Goal: Task Accomplishment & Management: Manage account settings

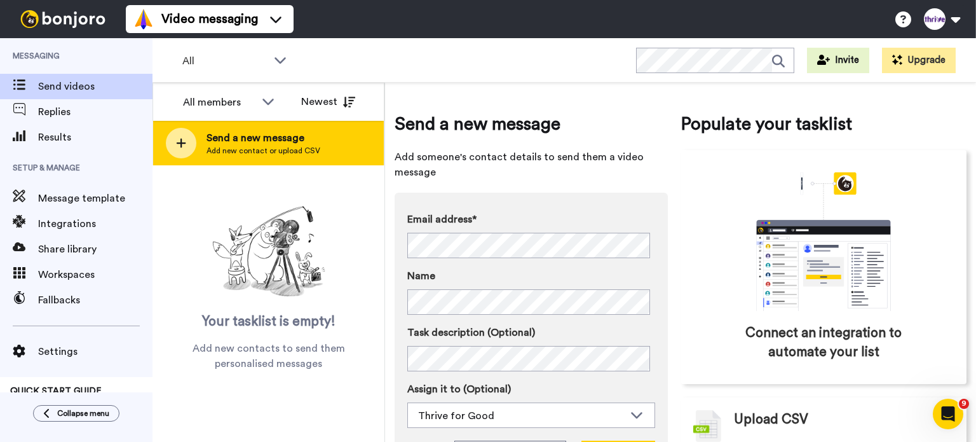
click at [274, 142] on span "Send a new message" at bounding box center [264, 137] width 114 height 15
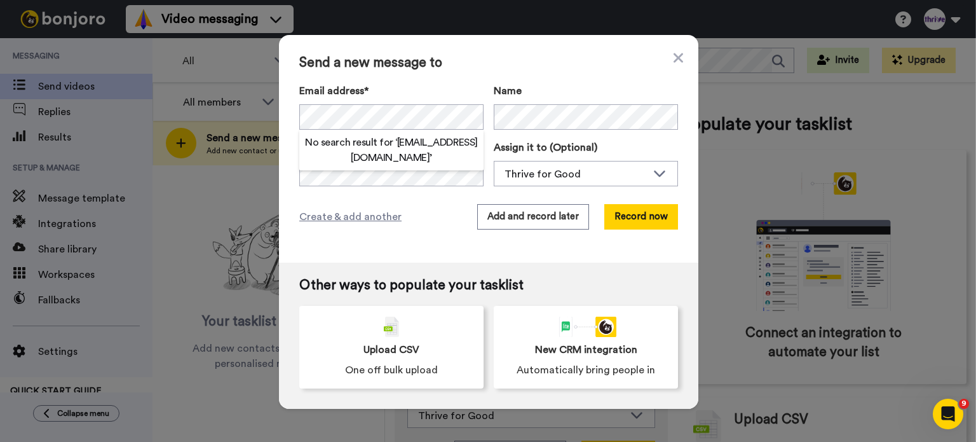
click at [287, 123] on div "Send a new message to Email address* No search result for ‘ [EMAIL_ADDRESS][DOM…" at bounding box center [488, 148] width 419 height 227
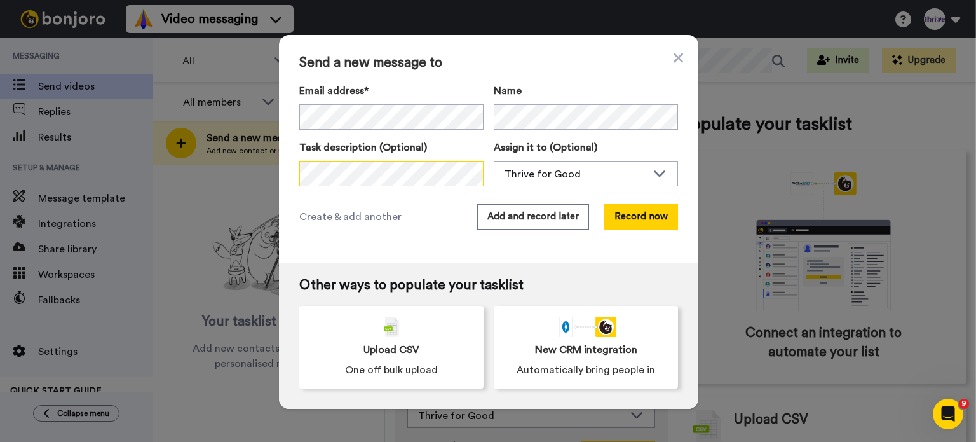
click at [249, 170] on div "Send a new message to Email address* No search result for ‘ [EMAIL_ADDRESS][DOM…" at bounding box center [488, 221] width 976 height 442
click at [481, 168] on div "Task description (Optional) Assign it to (Optional) Thrive for Good Thrive for …" at bounding box center [488, 163] width 379 height 46
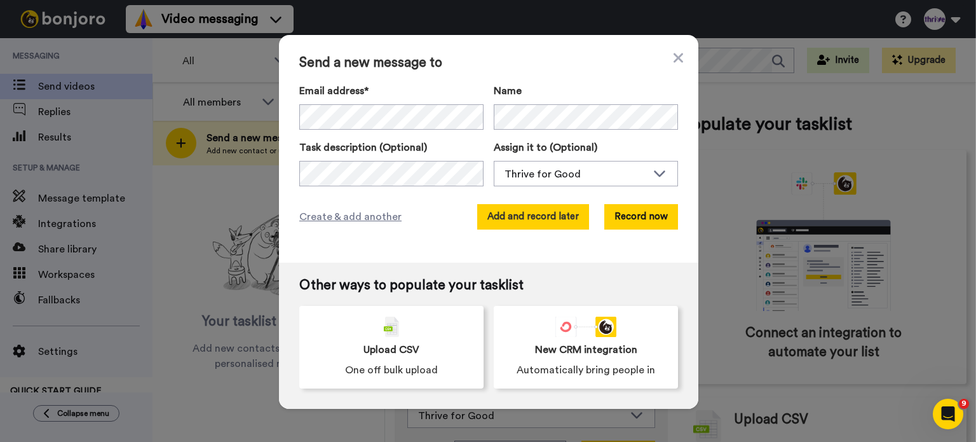
click at [520, 219] on button "Add and record later" at bounding box center [533, 216] width 112 height 25
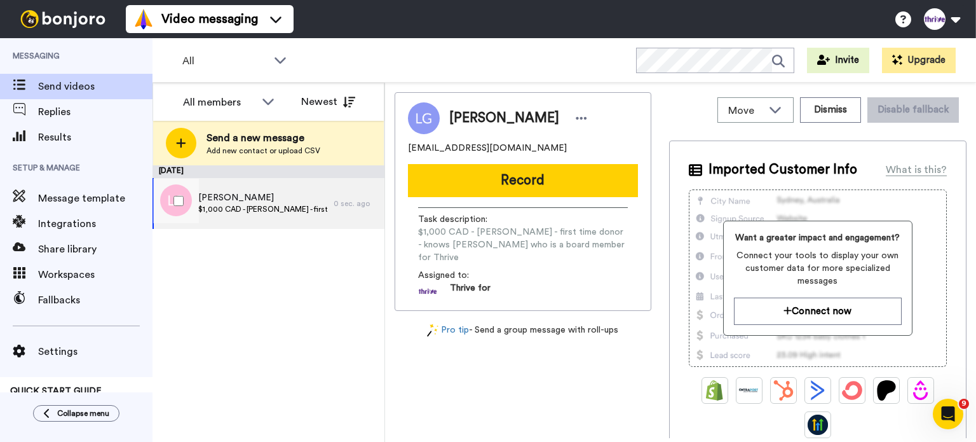
click at [344, 203] on div "0 sec. ago" at bounding box center [356, 203] width 44 height 10
click at [452, 231] on span "$1,000 CAD - [PERSON_NAME] - first time donor - knows [PERSON_NAME] who is a bo…" at bounding box center [523, 245] width 210 height 38
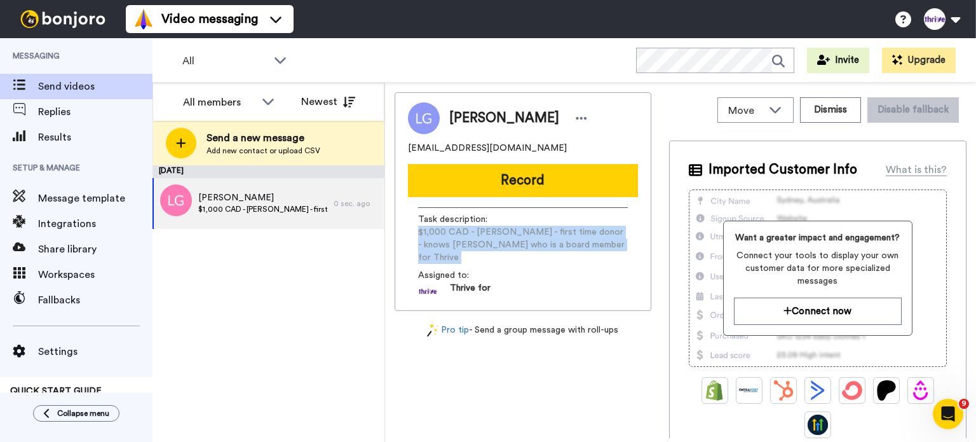
click at [452, 231] on span "$1,000 CAD - [PERSON_NAME] - first time donor - knows [PERSON_NAME] who is a bo…" at bounding box center [523, 245] width 210 height 38
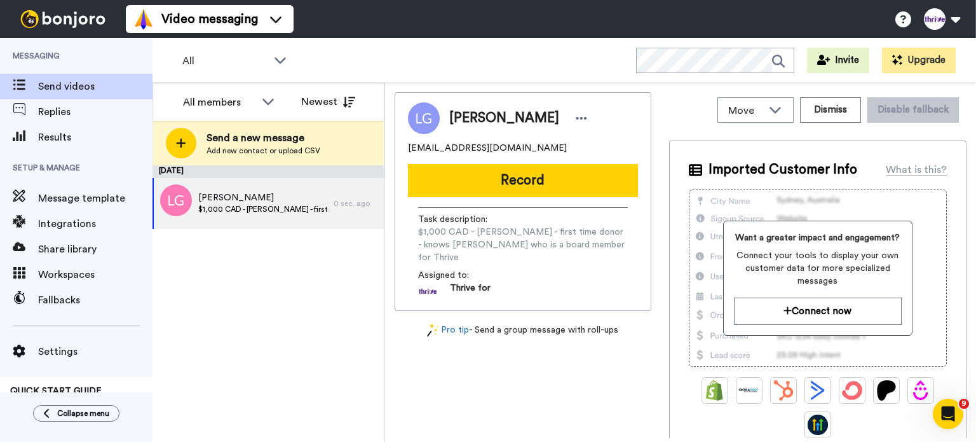
click at [548, 119] on div "[PERSON_NAME]" at bounding box center [520, 118] width 142 height 19
click at [576, 116] on icon at bounding box center [581, 118] width 11 height 13
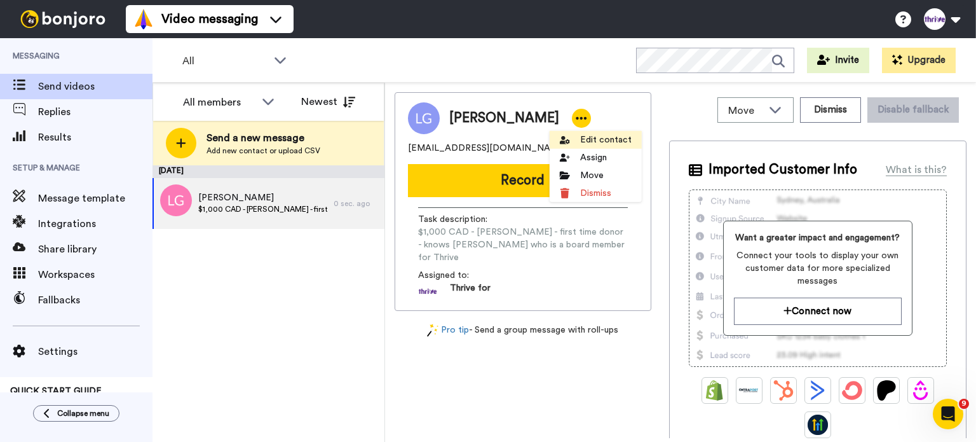
click at [572, 144] on li "Edit contact" at bounding box center [596, 140] width 92 height 18
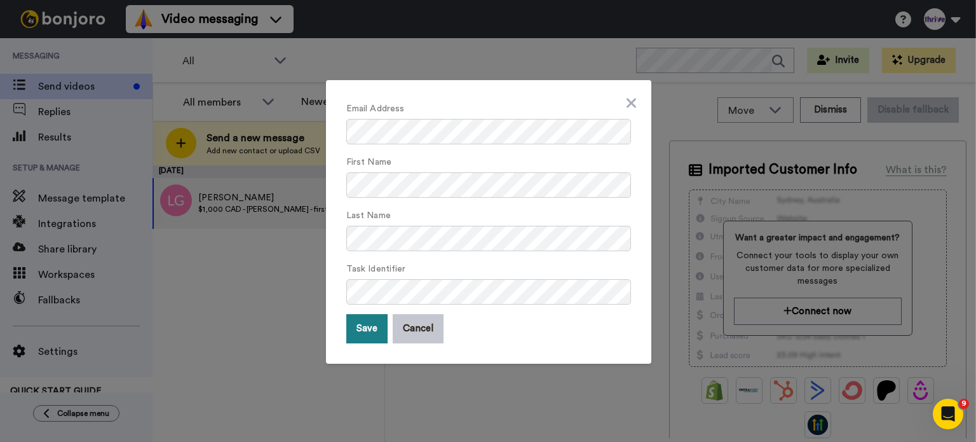
click at [376, 325] on button "Save" at bounding box center [366, 328] width 41 height 29
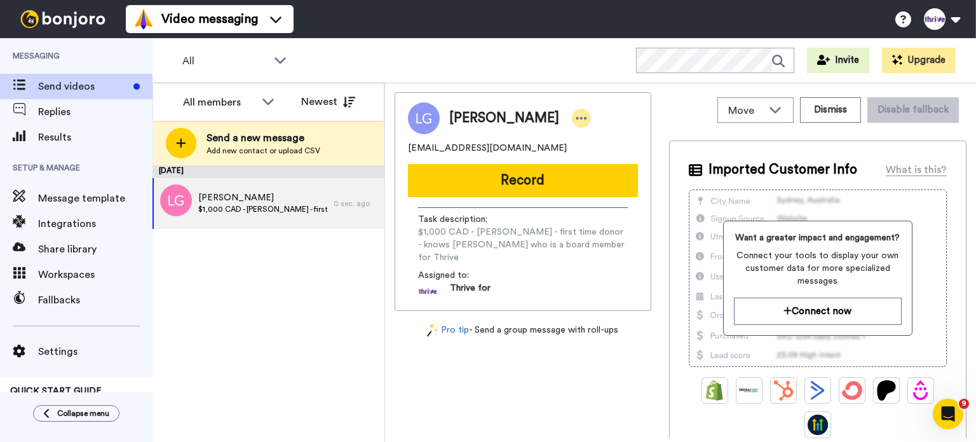
click at [576, 116] on icon at bounding box center [581, 118] width 11 height 13
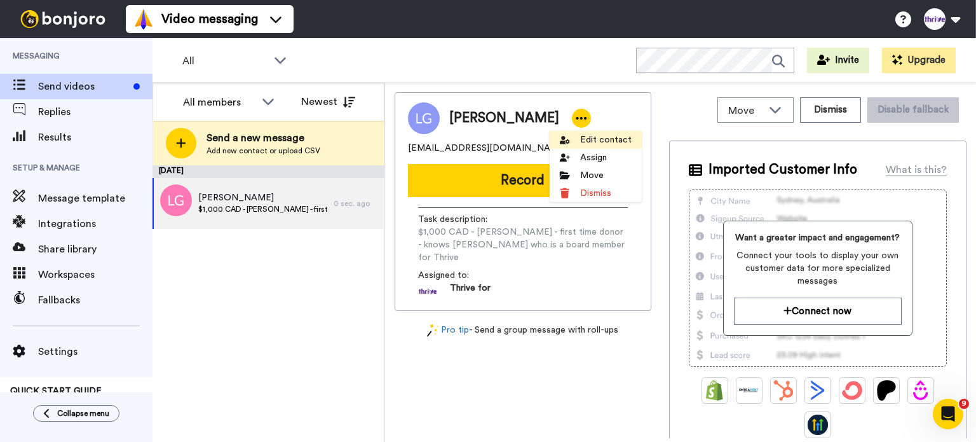
click at [573, 146] on li "Edit contact" at bounding box center [596, 140] width 92 height 18
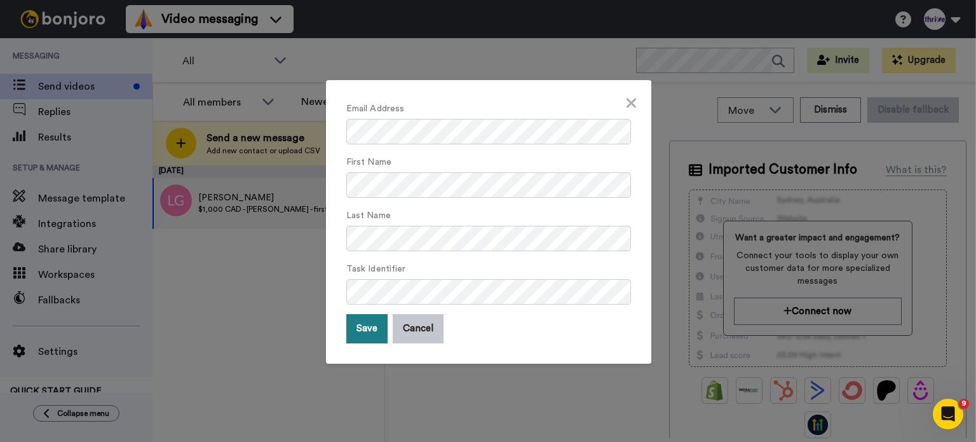
click at [354, 335] on button "Save" at bounding box center [366, 328] width 41 height 29
